Goal: Navigation & Orientation: Find specific page/section

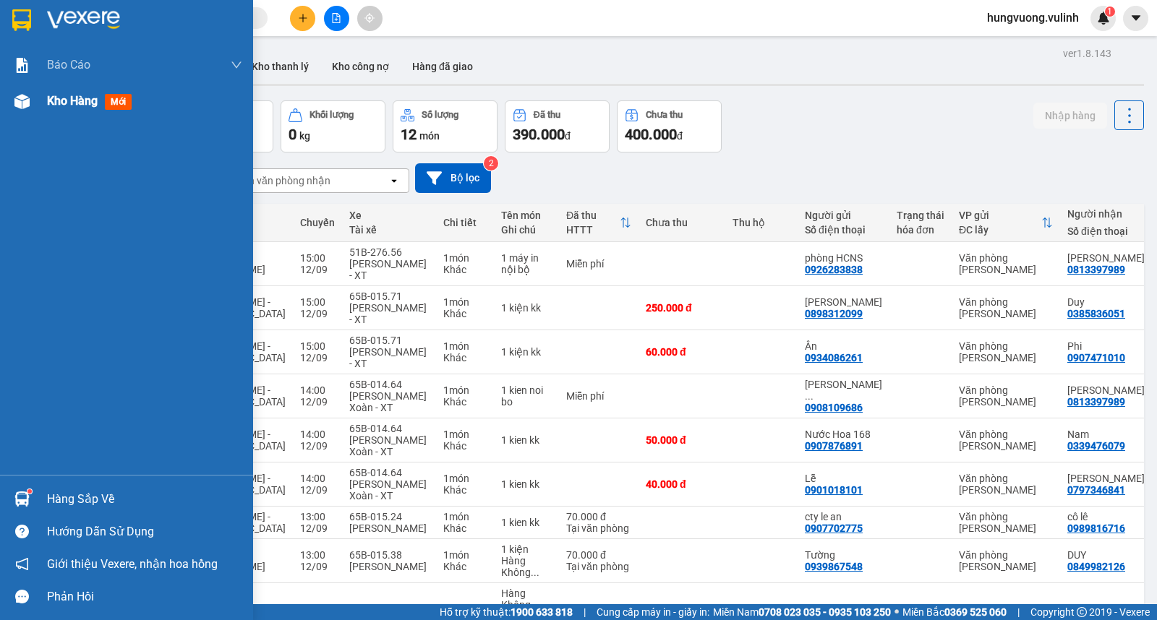
click at [44, 106] on div "Kho hàng mới" at bounding box center [126, 101] width 253 height 36
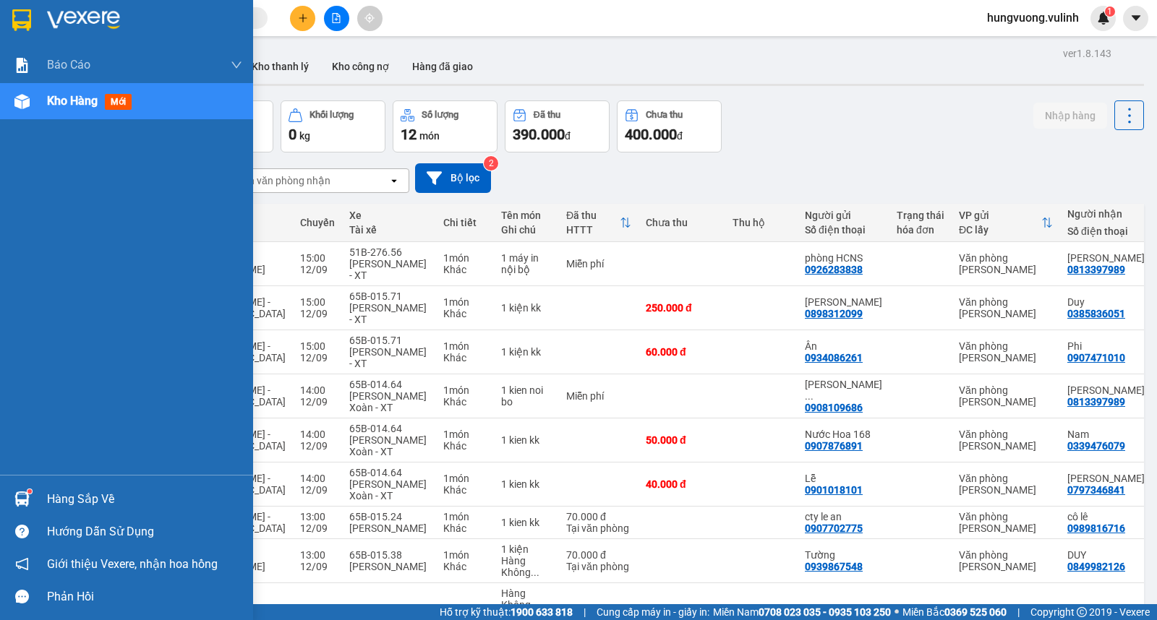
click at [95, 497] on div "Hàng sắp về" at bounding box center [144, 500] width 195 height 22
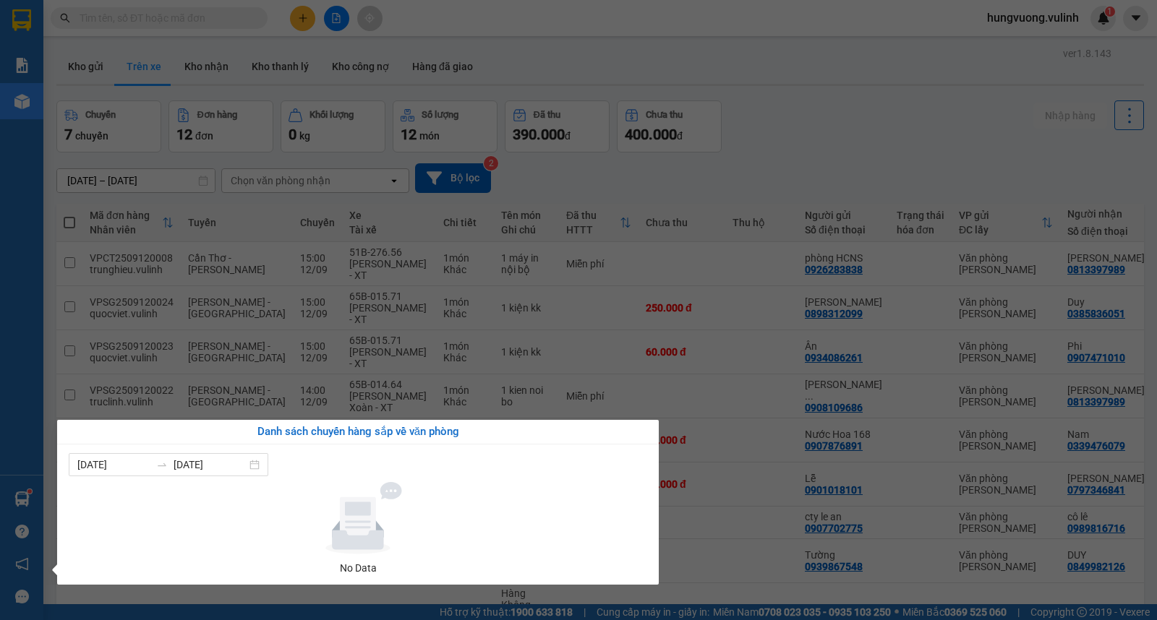
click at [40, 470] on div "Báo cáo BC hàng tồn (trạm) Báo cáo dòng tiền (nhân viên) Báo cáo dòng tiền (trạ…" at bounding box center [21, 310] width 43 height 620
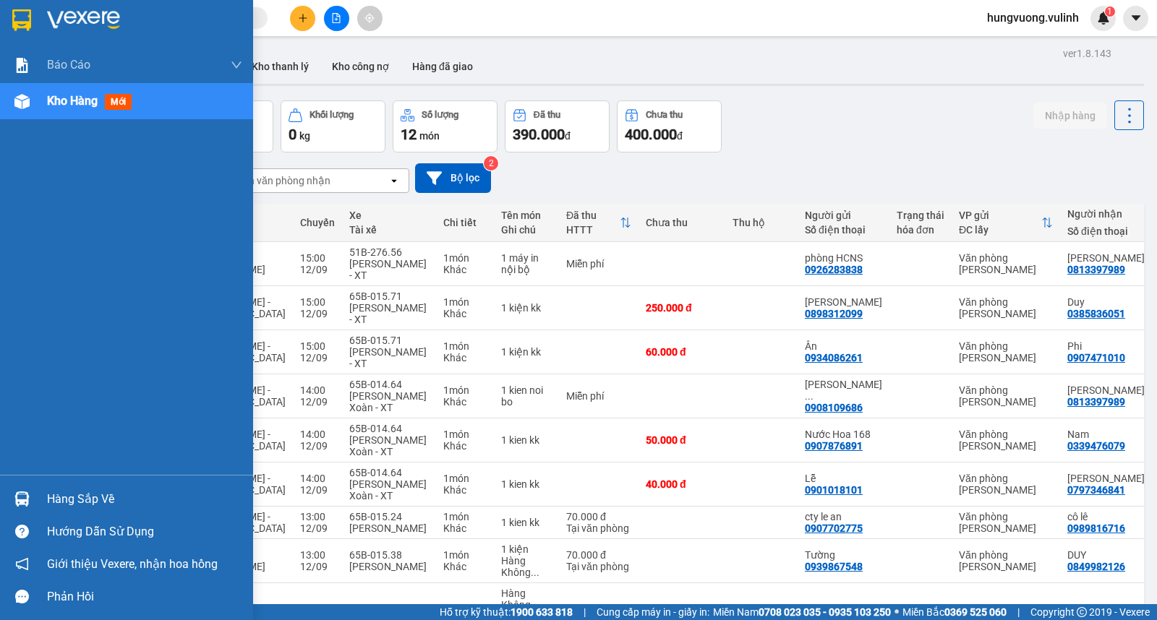
click at [44, 504] on div "Hàng sắp về" at bounding box center [126, 499] width 253 height 33
click at [0, 338] on div "Báo cáo BC hàng tồn (trạm) Báo cáo dòng tiền (nhân viên) Báo cáo dòng tiền (trạ…" at bounding box center [126, 310] width 253 height 620
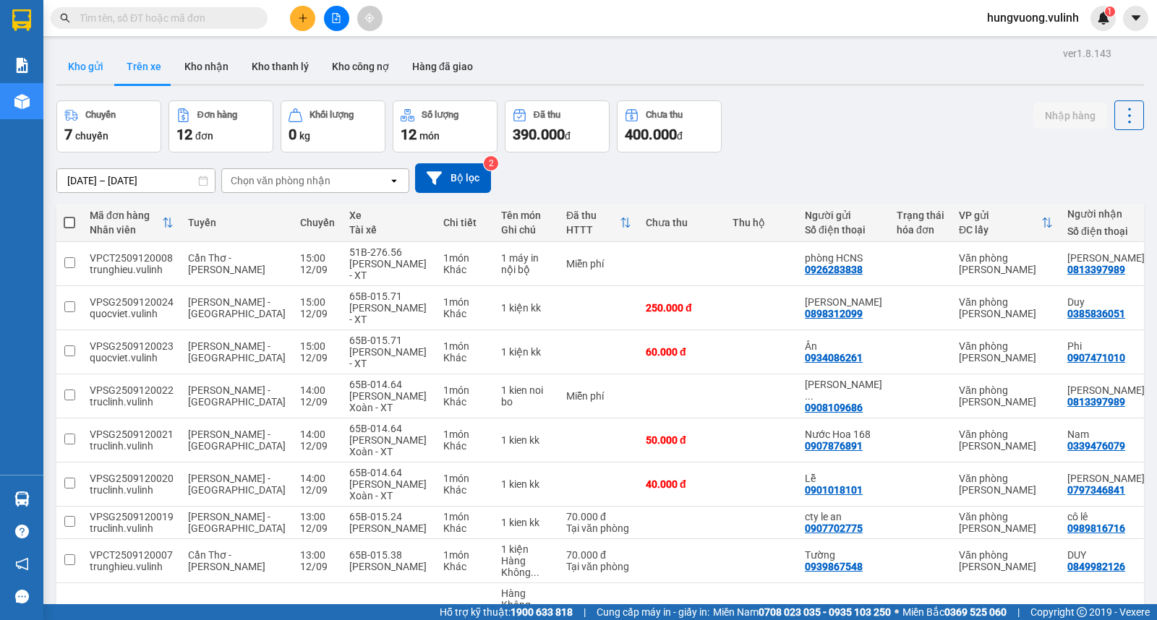
click at [85, 67] on button "Kho gửi" at bounding box center [85, 66] width 59 height 35
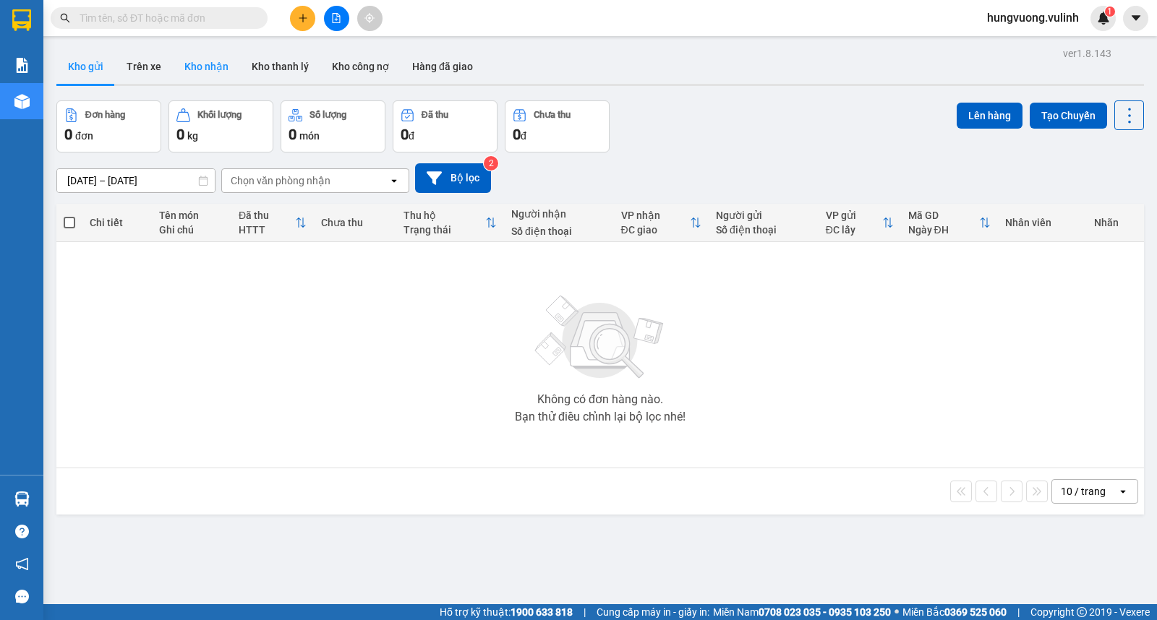
click at [204, 65] on button "Kho nhận" at bounding box center [206, 66] width 67 height 35
